Goal: Communication & Community: Ask a question

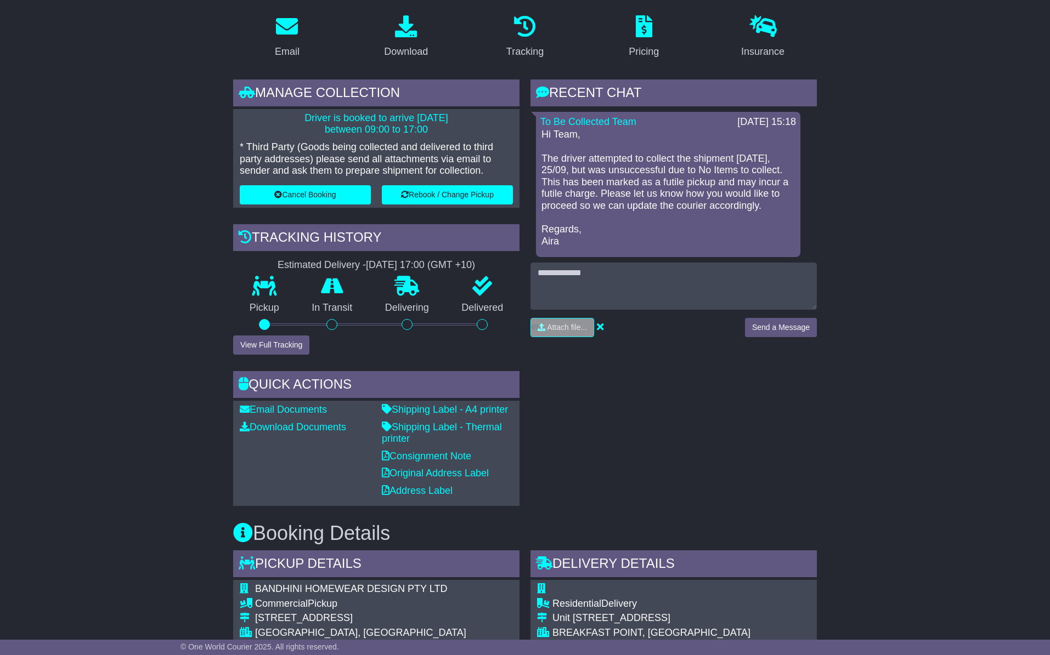
scroll to position [148, 0]
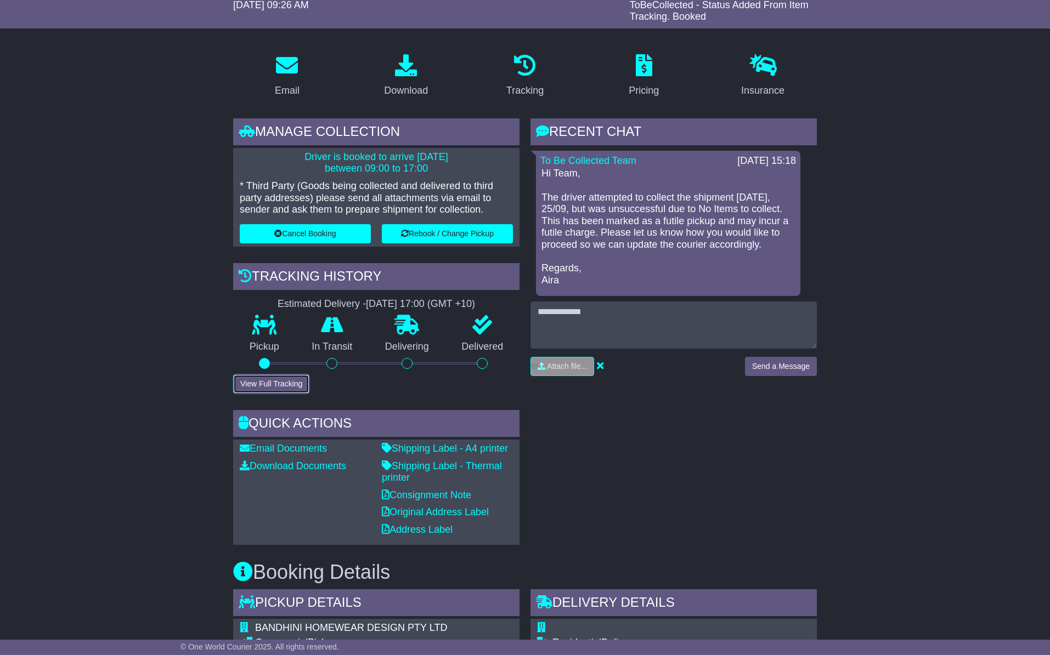
click at [258, 382] on button "View Full Tracking" at bounding box center [271, 384] width 76 height 19
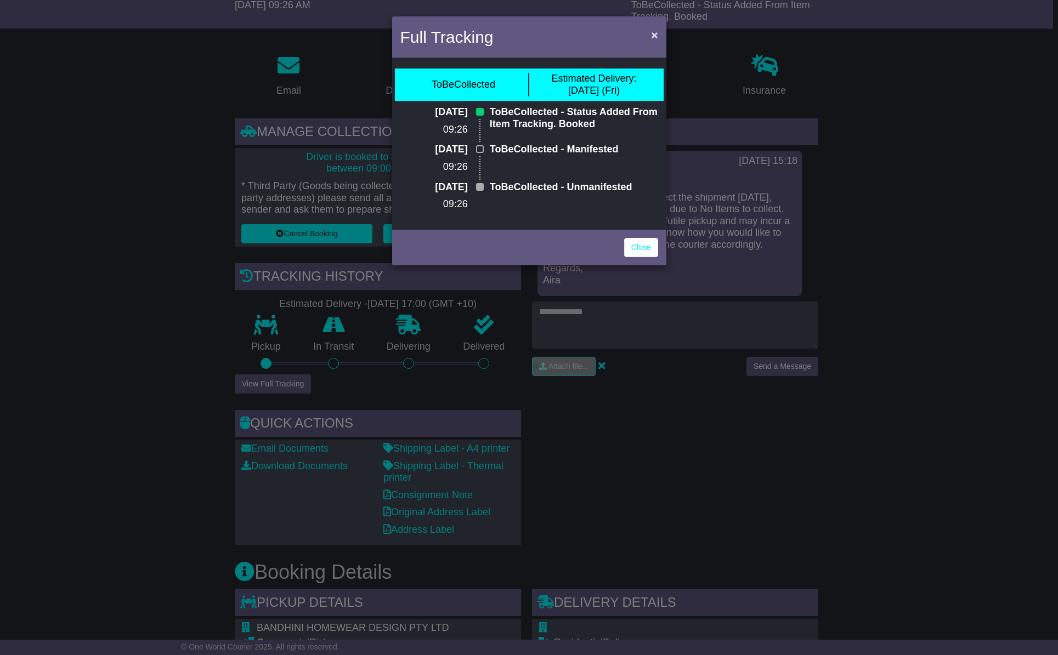
drag, startPoint x: 664, startPoint y: 23, endPoint x: 660, endPoint y: 31, distance: 8.9
click at [664, 23] on div "Full Tracking ×" at bounding box center [529, 38] width 274 height 44
drag, startPoint x: 659, startPoint y: 33, endPoint x: 656, endPoint y: 40, distance: 7.6
click at [659, 33] on button "×" at bounding box center [655, 35] width 18 height 22
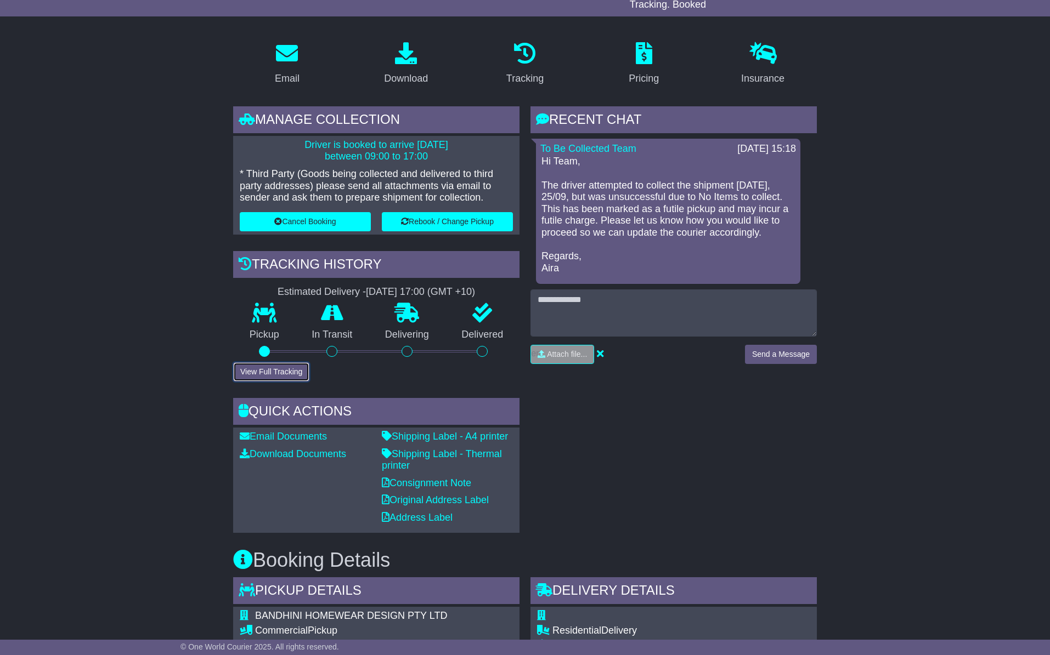
scroll to position [158, 0]
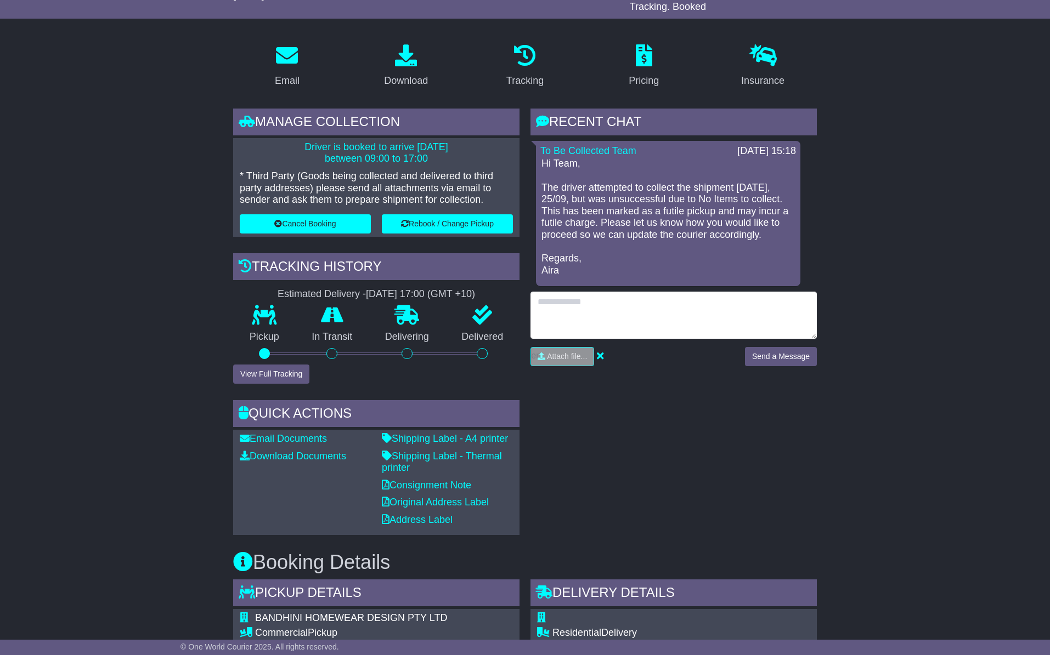
click at [631, 309] on textarea at bounding box center [673, 315] width 286 height 47
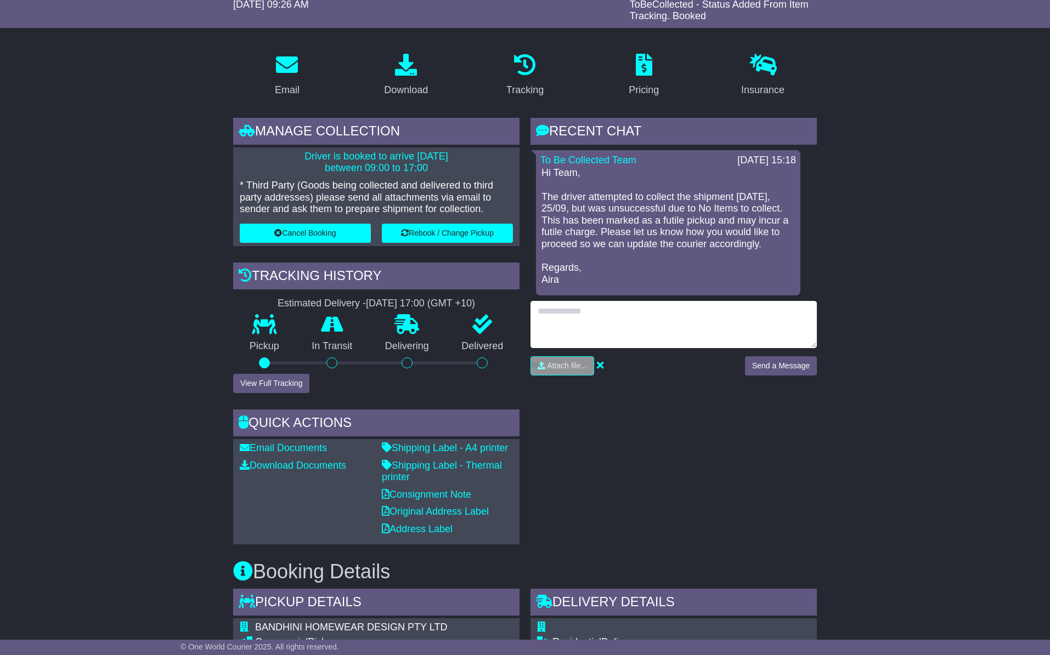
scroll to position [148, 0]
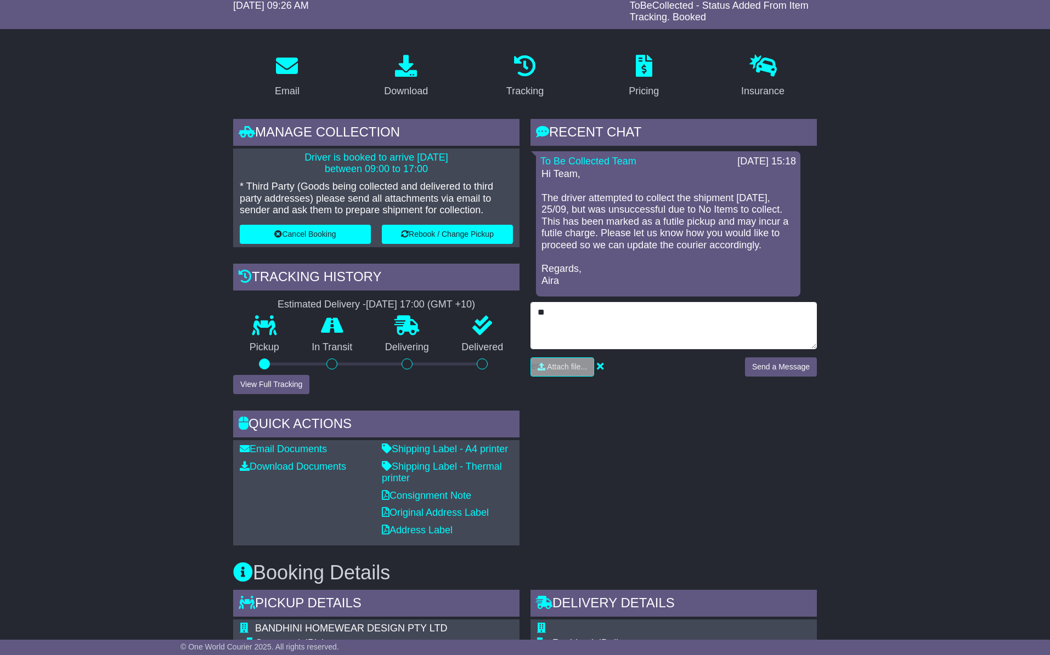
type textarea "*"
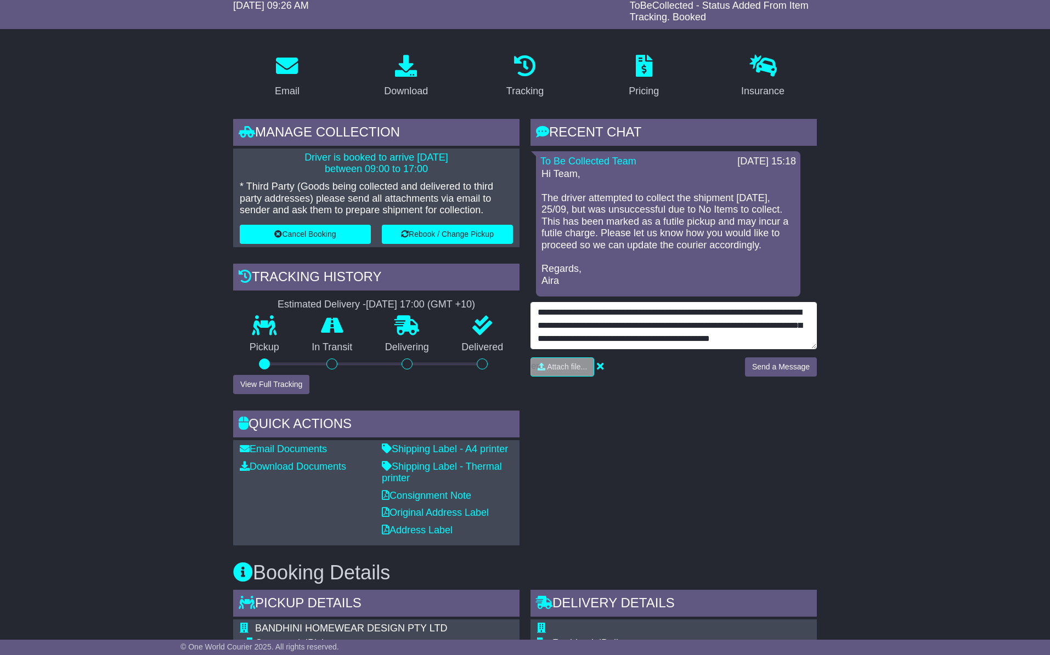
scroll to position [9, 0]
drag, startPoint x: 649, startPoint y: 343, endPoint x: 480, endPoint y: 275, distance: 182.6
type textarea "**********"
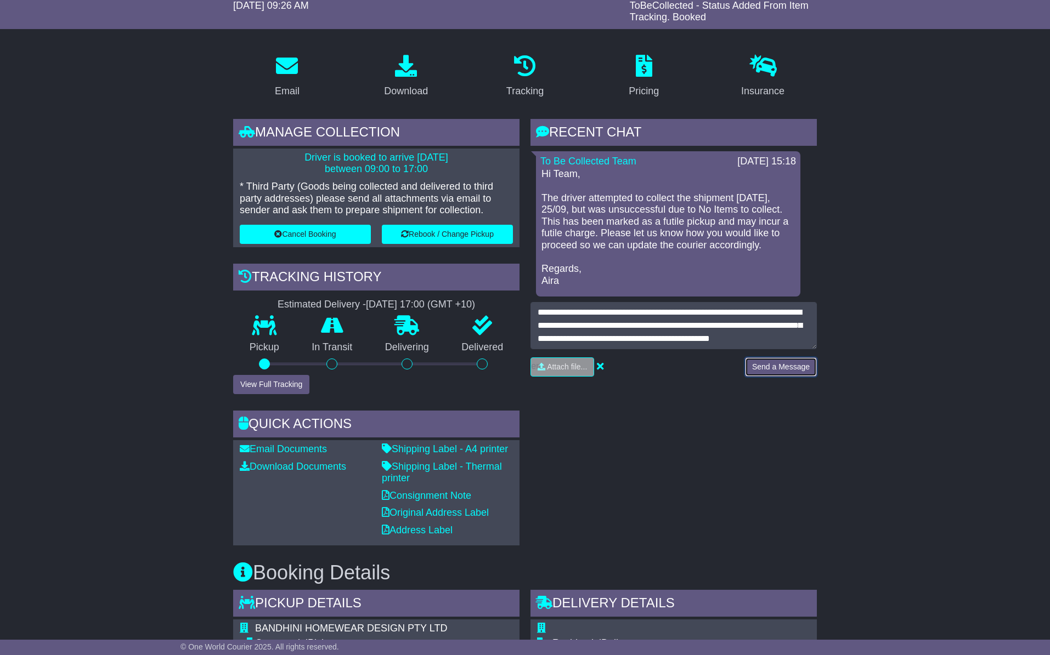
click at [782, 359] on button "Send a Message" at bounding box center [781, 367] width 72 height 19
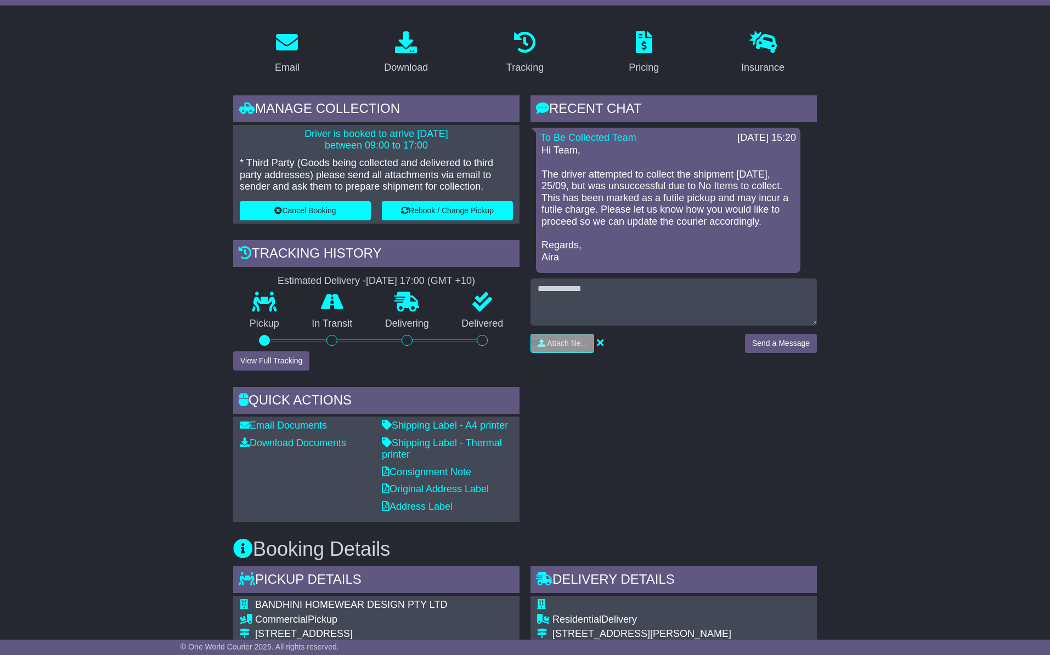
scroll to position [169, 0]
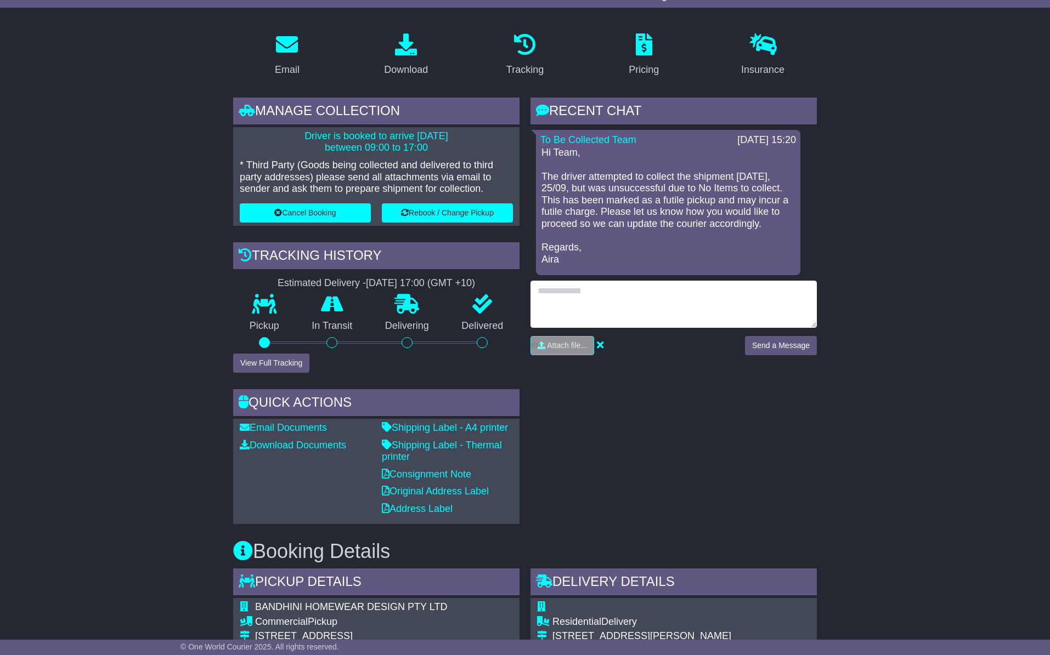
click at [570, 306] on textarea at bounding box center [673, 304] width 286 height 47
paste textarea "**********"
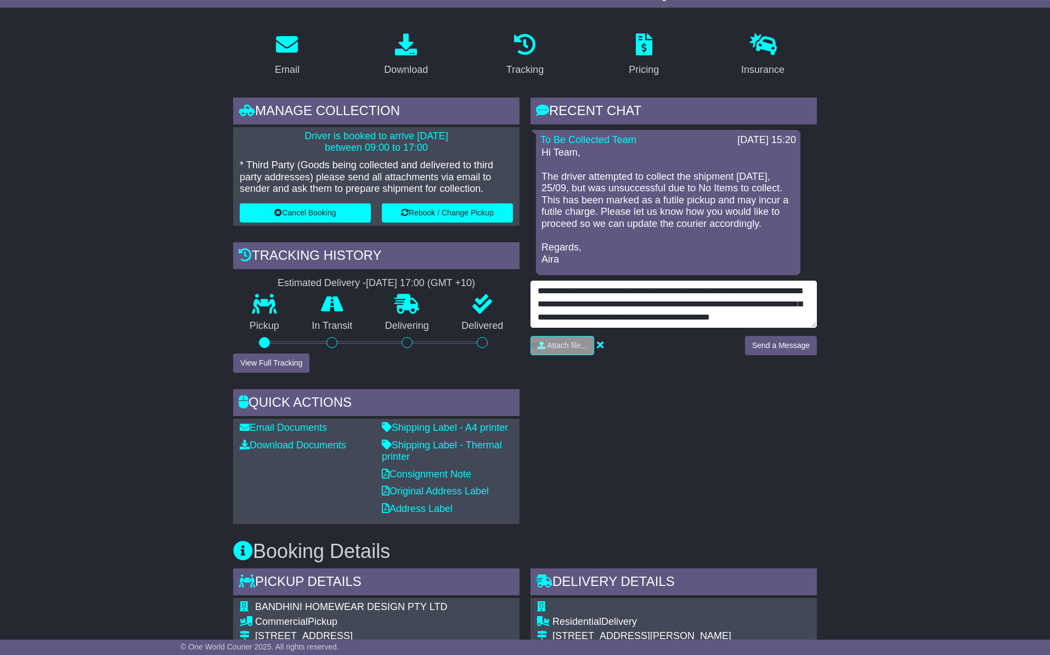
scroll to position [8, 0]
type textarea "**********"
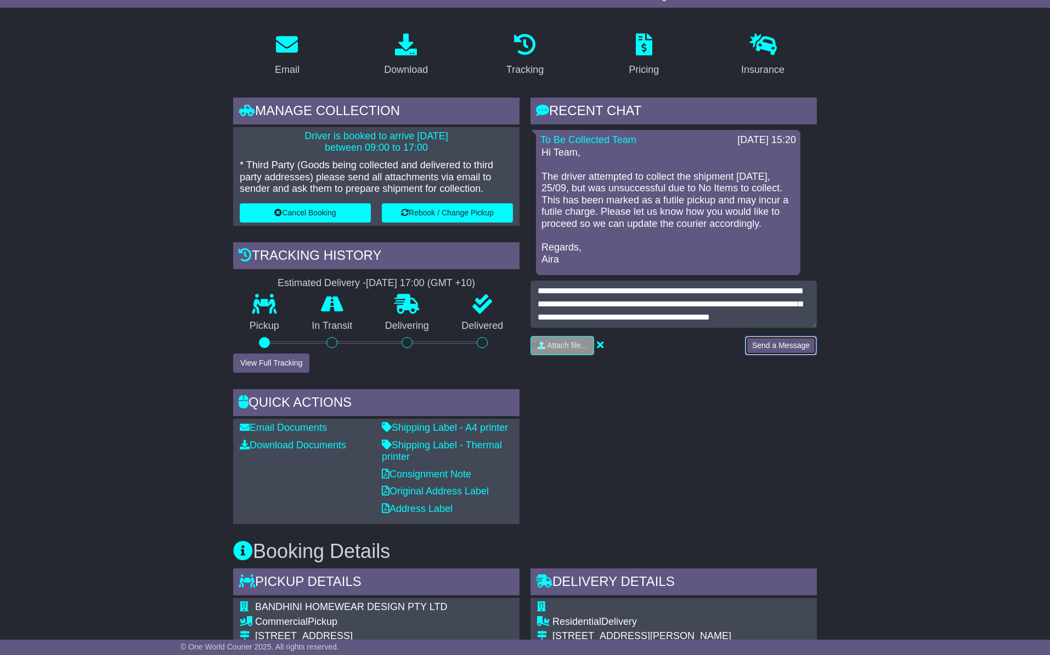
click at [762, 349] on button "Send a Message" at bounding box center [781, 345] width 72 height 19
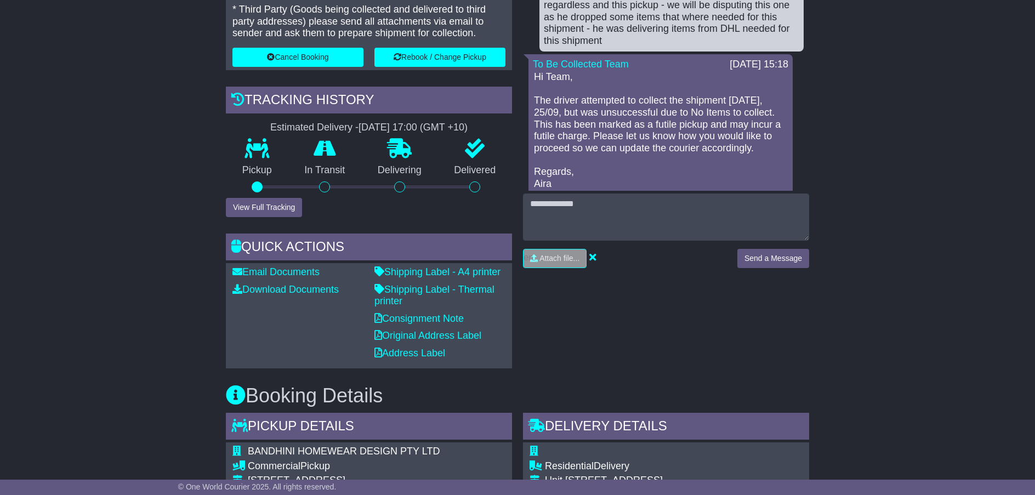
scroll to position [375, 0]
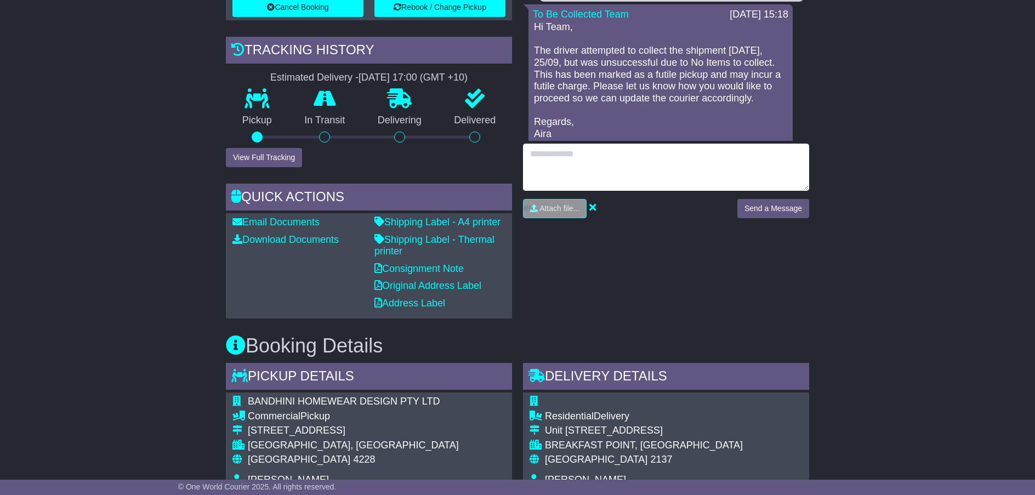
click at [592, 150] on textarea at bounding box center [666, 167] width 286 height 47
type textarea "*"
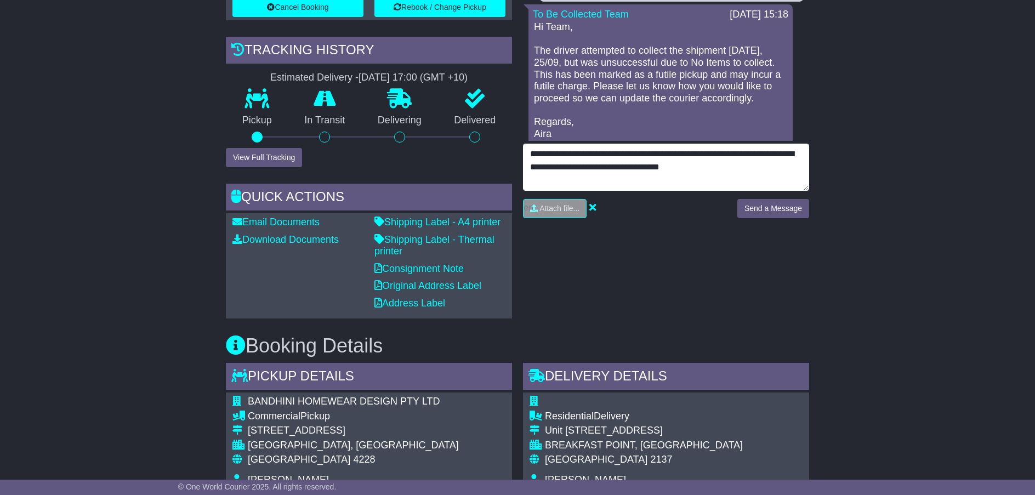
scroll to position [377, 0]
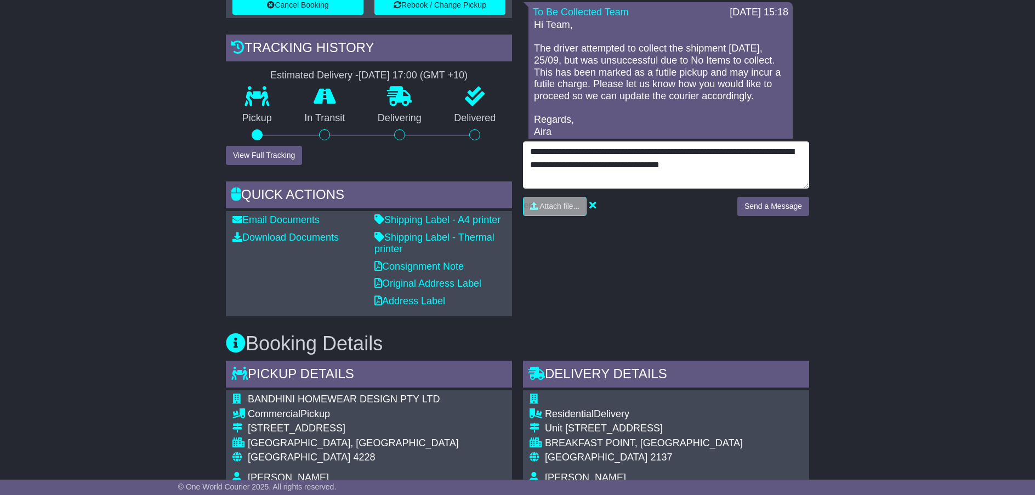
type textarea "**********"
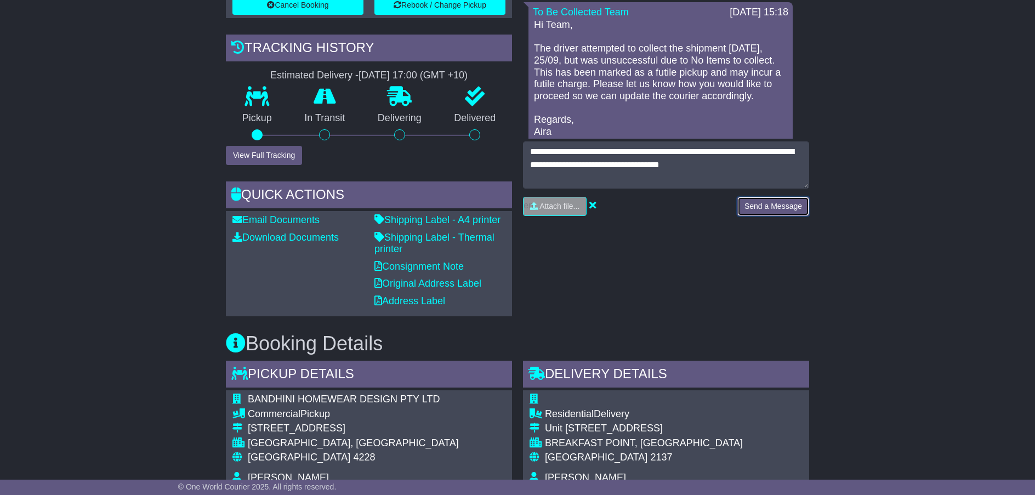
click at [780, 213] on button "Send a Message" at bounding box center [774, 206] width 72 height 19
